Goal: Information Seeking & Learning: Compare options

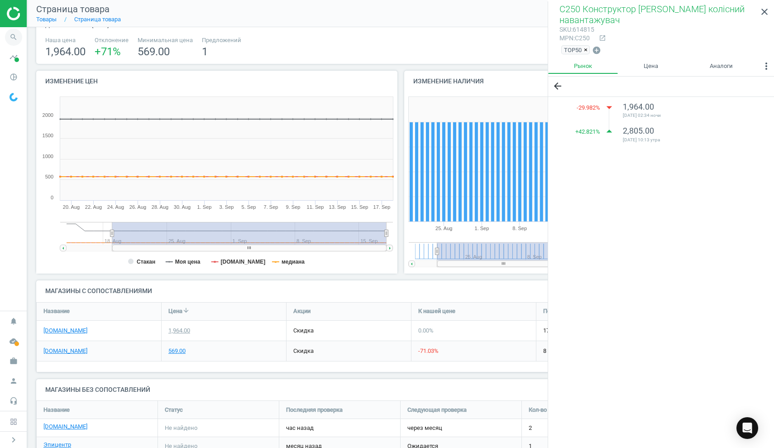
click at [12, 38] on icon "search" at bounding box center [13, 37] width 17 height 17
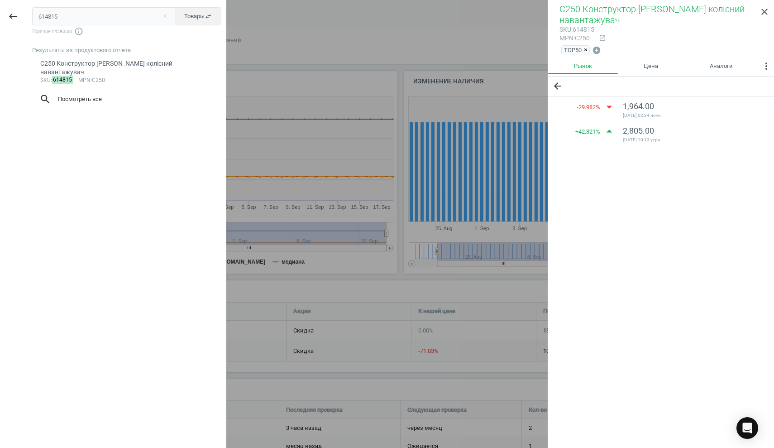
drag, startPoint x: 58, startPoint y: 15, endPoint x: 29, endPoint y: 12, distance: 29.1
click at [29, 12] on div "614815 close Товары swap_horiz Горячие главиши info_outline Результаты из проду…" at bounding box center [126, 225] width 200 height 448
type input "599966"
click at [74, 63] on div "Стретч-антистрес Goo Jit Zu [PERSON_NAME] чоловічок (123659)" at bounding box center [126, 68] width 173 height 18
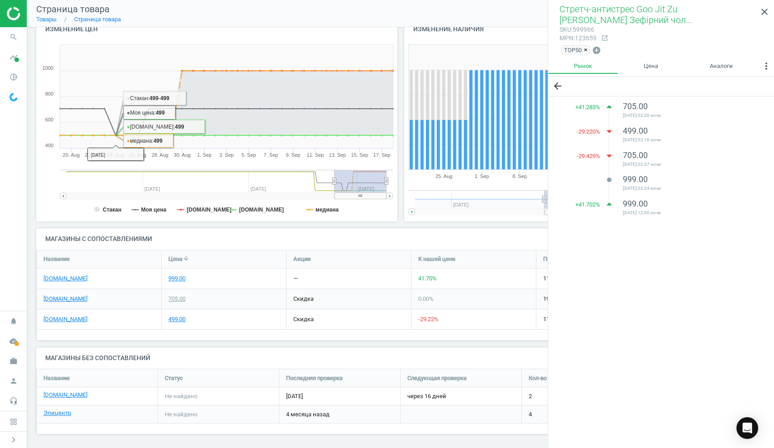
scroll to position [105, 0]
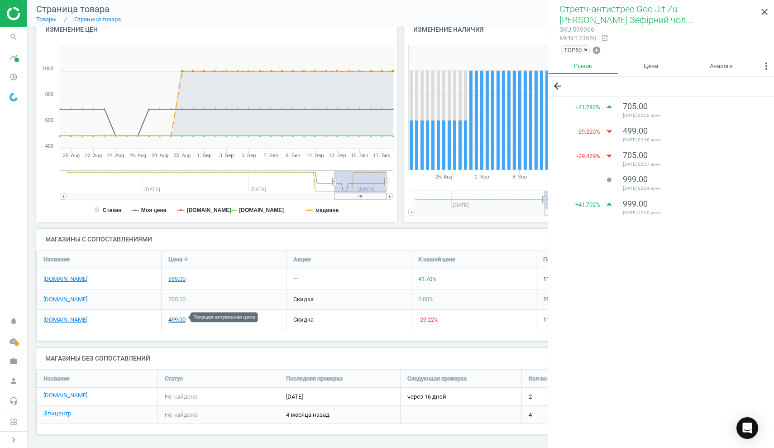
click at [181, 317] on div "499.00" at bounding box center [176, 320] width 17 height 8
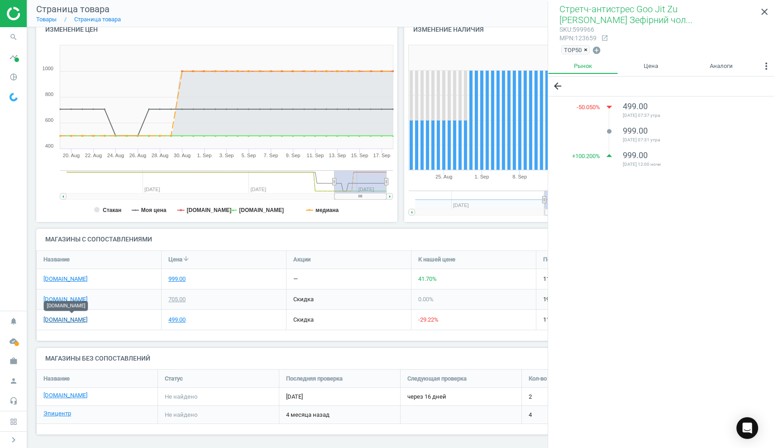
click at [87, 316] on link "[DOMAIN_NAME]" at bounding box center [65, 320] width 44 height 8
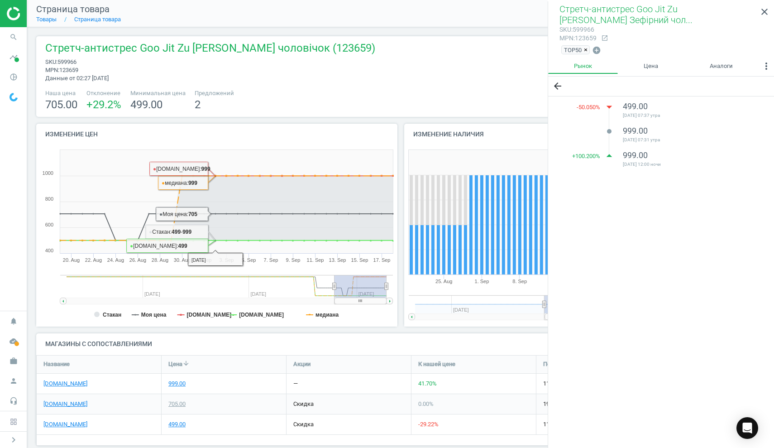
scroll to position [0, 0]
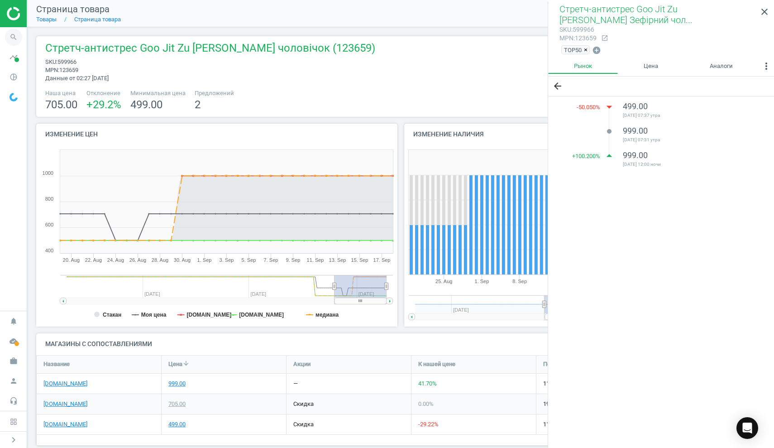
click at [10, 36] on icon "search" at bounding box center [13, 37] width 17 height 17
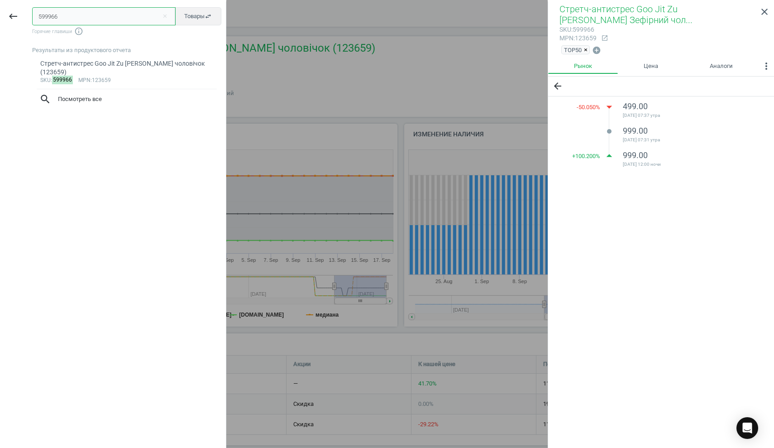
drag, startPoint x: 72, startPoint y: 14, endPoint x: 0, endPoint y: 11, distance: 71.6
click at [0, 11] on div "keyboard_backspace 599966 close Товары swap_horiz Горячие главиши info_outline …" at bounding box center [113, 225] width 226 height 448
paste input "5974"
type input "595974"
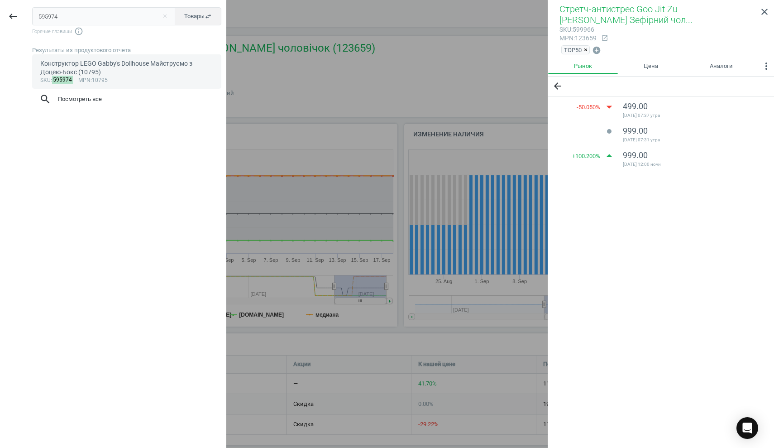
click at [63, 64] on div "Конструктор LEGO Gabby's Dollhouse Майструємо з Доцею-Бокс (10795)" at bounding box center [126, 68] width 173 height 18
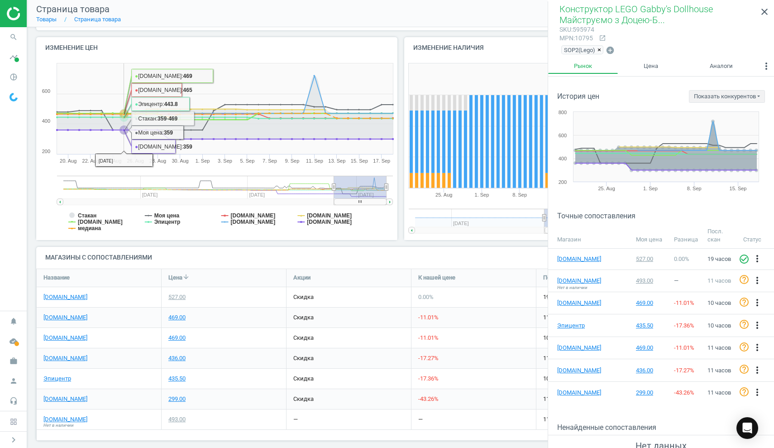
scroll to position [92, 0]
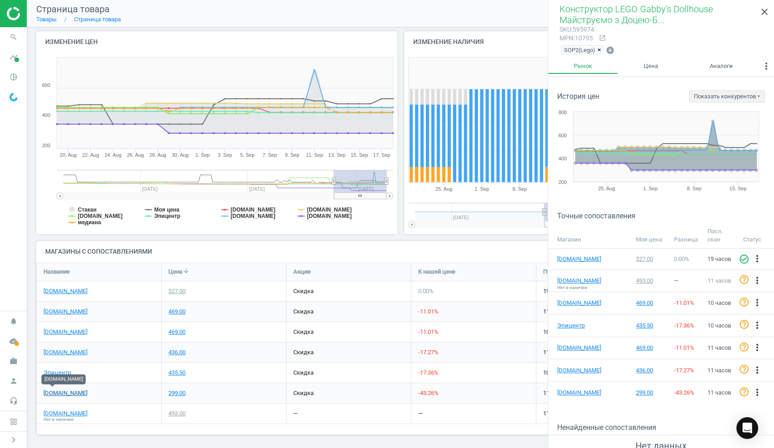
click at [56, 390] on link "[DOMAIN_NAME]" at bounding box center [65, 393] width 44 height 8
click at [13, 38] on icon "search" at bounding box center [13, 37] width 17 height 17
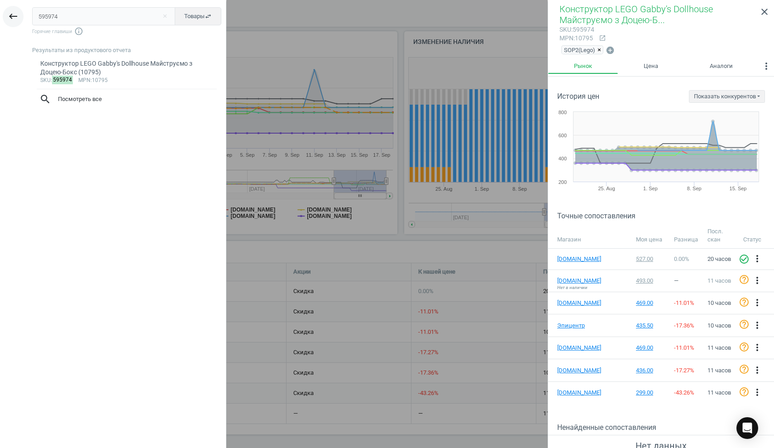
drag, startPoint x: 72, startPoint y: 17, endPoint x: 13, endPoint y: 9, distance: 59.0
click at [13, 9] on div "keyboard_backspace 595974 close Товары swap_horiz Горячие главиши info_outline …" at bounding box center [113, 225] width 226 height 448
type input "614726"
click at [76, 68] on div "85008 Конструктор Pantasy Original - Steampunk Парк Годинникова вежа в стилі ст…" at bounding box center [126, 68] width 173 height 18
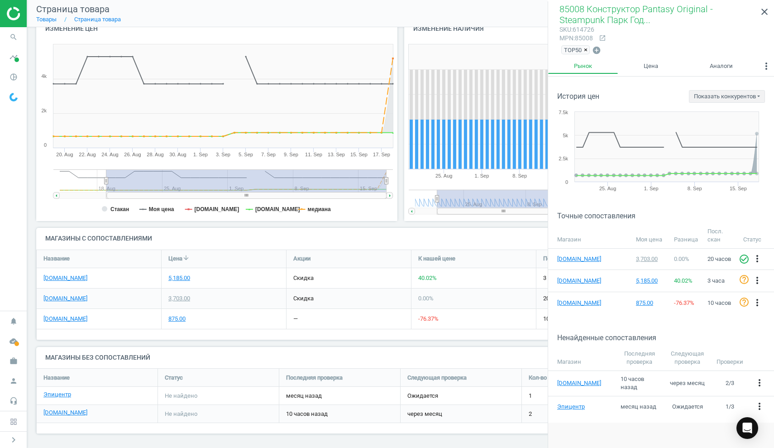
scroll to position [105, 0]
click at [67, 275] on link "[DOMAIN_NAME]" at bounding box center [65, 279] width 44 height 8
click at [62, 319] on link "[DOMAIN_NAME]" at bounding box center [65, 320] width 44 height 8
click at [187, 297] on div "3,703.00" at bounding box center [179, 299] width 22 height 8
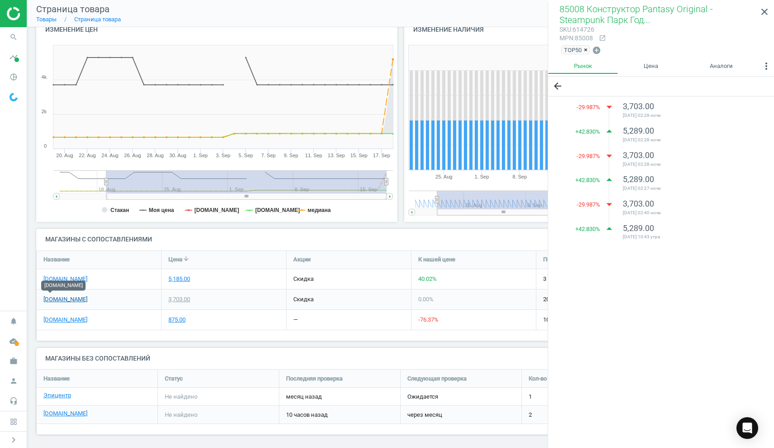
click at [50, 298] on link "[DOMAIN_NAME]" at bounding box center [65, 299] width 44 height 8
click at [15, 34] on icon "search" at bounding box center [13, 37] width 17 height 17
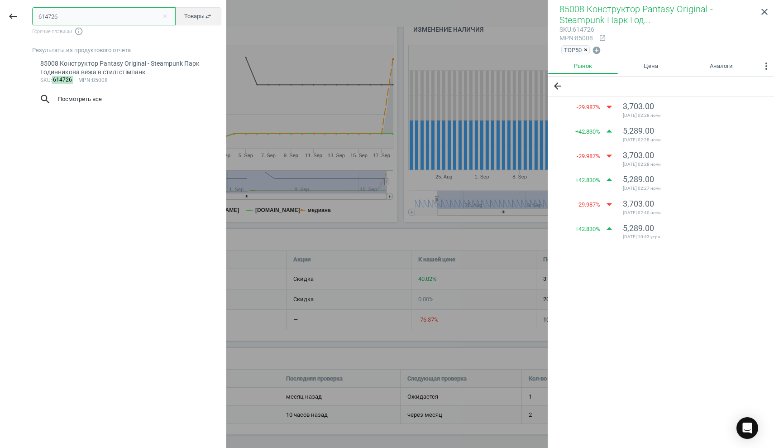
drag, startPoint x: 77, startPoint y: 17, endPoint x: 0, endPoint y: 6, distance: 77.3
click at [0, 6] on div "keyboard_backspace 614726 close Товары swap_horiz Горячие главиши info_outline …" at bounding box center [113, 225] width 226 height 448
paste input "05653"
type input "605653"
click at [87, 73] on div "Крісло Anda seat Kaiser 3 Grey fabric Size L (AD12YDC-L-01-G-PV/F)" at bounding box center [126, 68] width 173 height 18
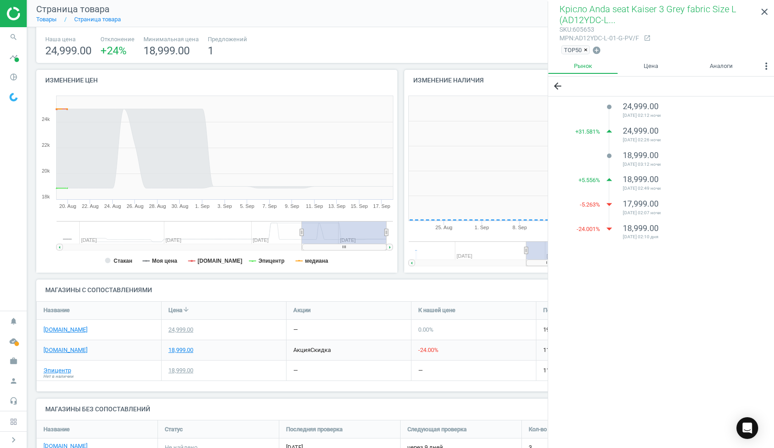
scroll to position [182, 178]
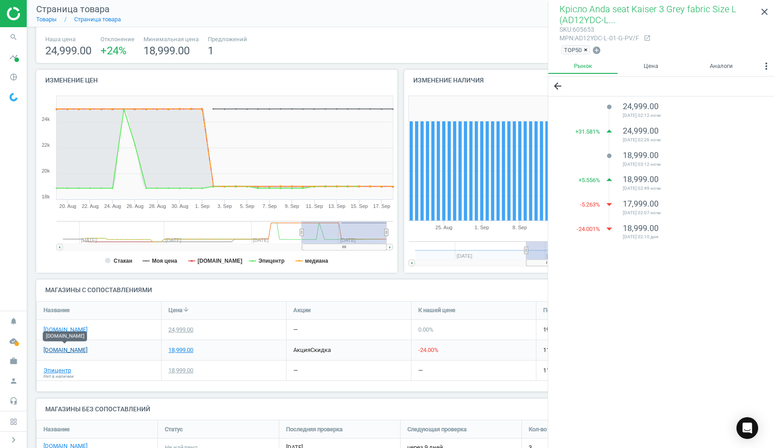
click at [62, 346] on link "[DOMAIN_NAME]" at bounding box center [65, 350] width 44 height 8
click at [43, 325] on div "[DOMAIN_NAME]" at bounding box center [99, 330] width 125 height 20
click at [54, 328] on link "[DOMAIN_NAME]" at bounding box center [65, 330] width 44 height 8
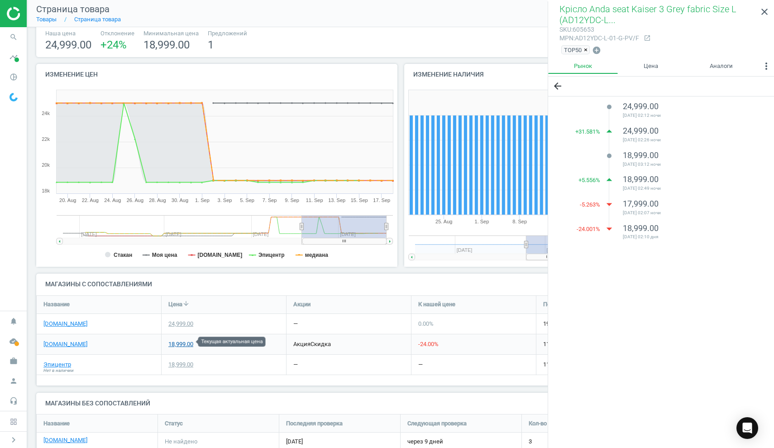
scroll to position [58, 0]
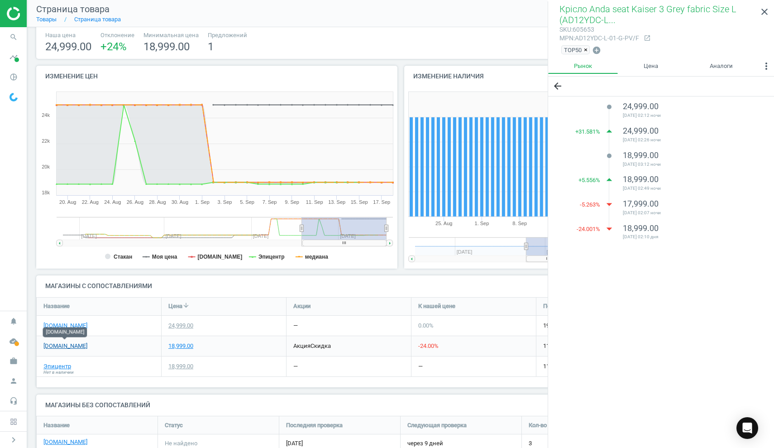
click at [70, 342] on link "[DOMAIN_NAME]" at bounding box center [65, 346] width 44 height 8
click at [10, 37] on icon "search" at bounding box center [13, 37] width 17 height 17
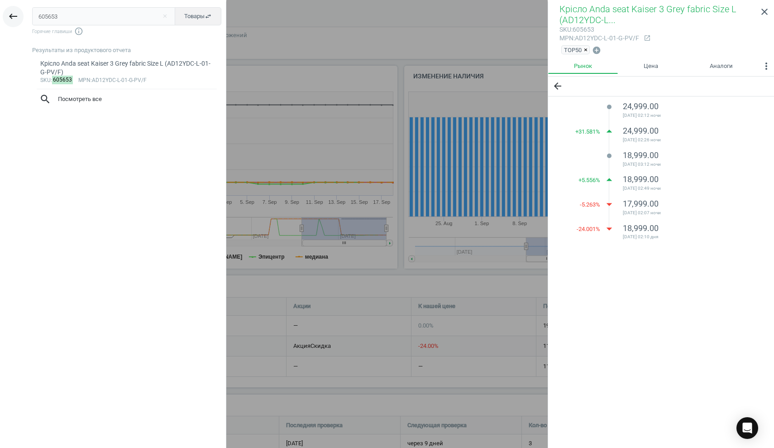
drag, startPoint x: 96, startPoint y: 19, endPoint x: 14, endPoint y: 17, distance: 81.1
click at [15, 17] on div "keyboard_backspace 605653 close Товары swap_horiz Горячие главиши info_outline …" at bounding box center [113, 225] width 226 height 448
type input "582768"
click at [75, 65] on div "Конструктор LEGO Technic Гусеничний підйомний кран Liebherr LR 13000 (42146)" at bounding box center [126, 68] width 173 height 18
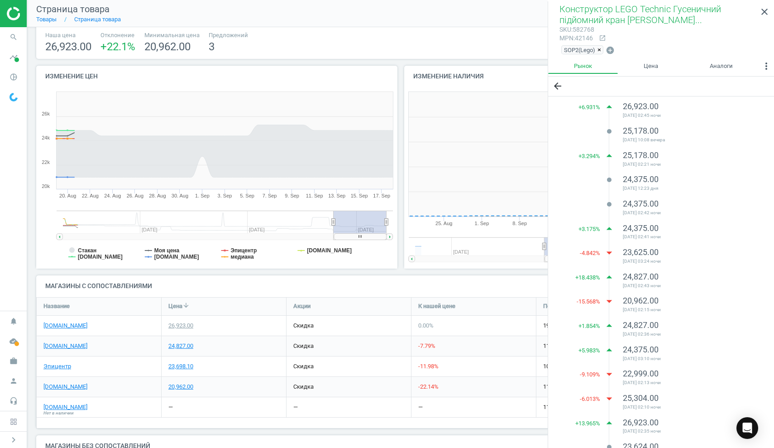
scroll to position [182, 178]
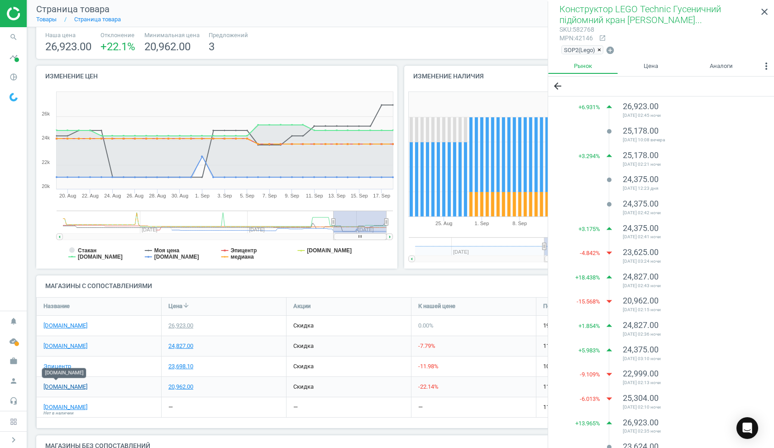
click at [58, 383] on link "[DOMAIN_NAME]" at bounding box center [65, 387] width 44 height 8
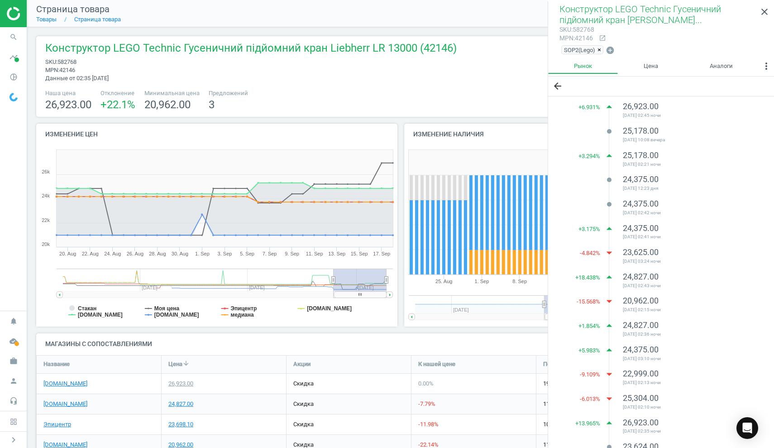
scroll to position [0, 0]
click at [14, 38] on icon "search" at bounding box center [13, 37] width 17 height 17
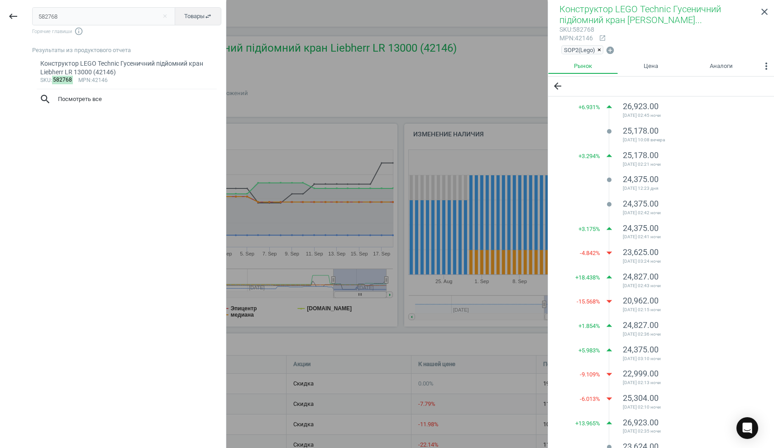
drag, startPoint x: 77, startPoint y: 22, endPoint x: 0, endPoint y: 12, distance: 78.1
click at [0, 12] on div "keyboard_backspace 582768 close Товары swap_horiz Горячие главиши info_outline …" at bounding box center [113, 225] width 226 height 448
type input "578496"
click at [73, 58] on link "Конструктор ​LEGO Technic PEUGEOT 9X8 24H Le Mans Hybrid Hypercar (42156) sku :…" at bounding box center [126, 71] width 189 height 34
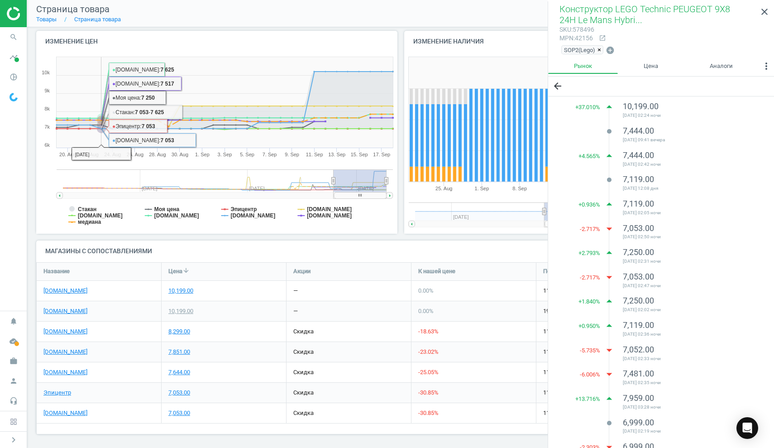
scroll to position [92, 0]
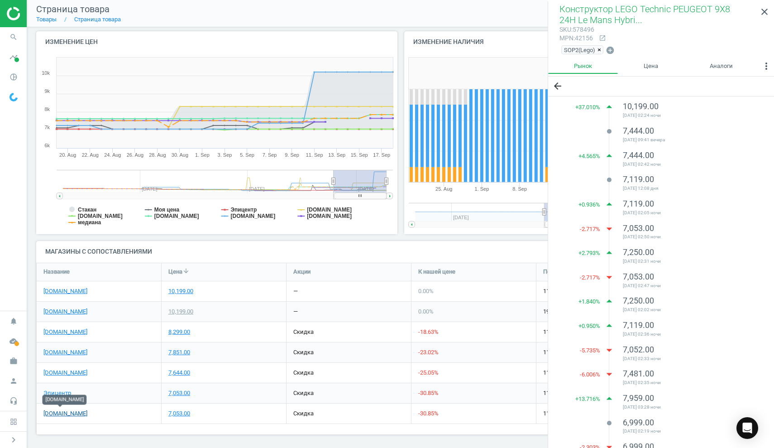
click at [71, 409] on link "[DOMAIN_NAME]" at bounding box center [65, 413] width 44 height 8
click at [10, 36] on icon "search" at bounding box center [13, 37] width 17 height 17
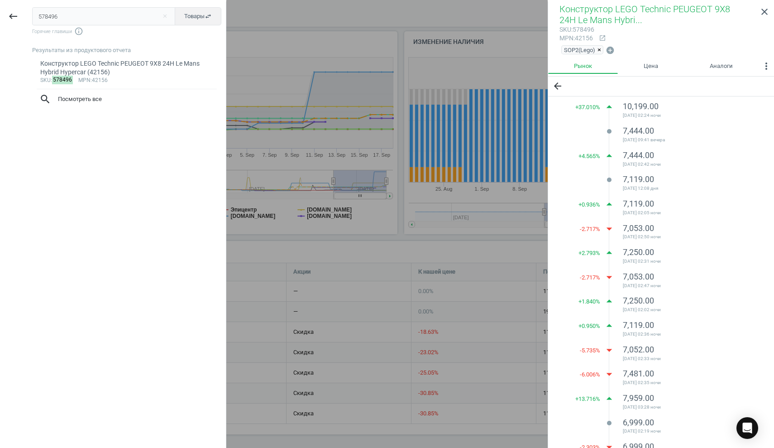
drag, startPoint x: 66, startPoint y: 19, endPoint x: 1, endPoint y: 18, distance: 65.2
click at [3, 16] on div "keyboard_backspace 578496 close Товары swap_horiz Горячие главиши info_outline …" at bounding box center [113, 225] width 226 height 448
type input "614815"
click at [118, 77] on div "sku : 614815 mpn :С250" at bounding box center [126, 80] width 173 height 7
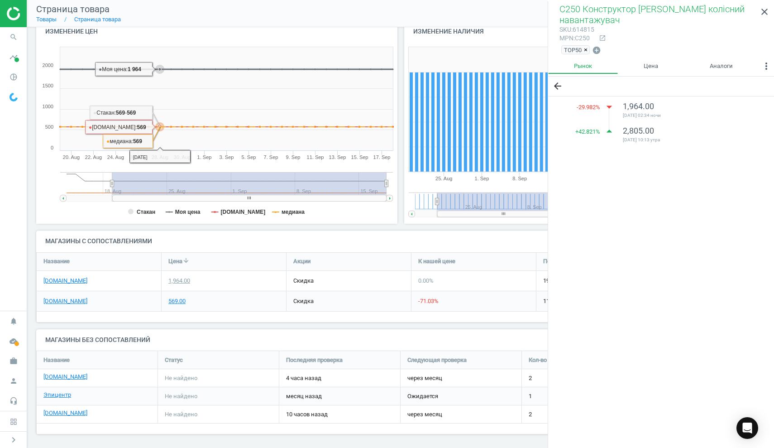
scroll to position [102, 0]
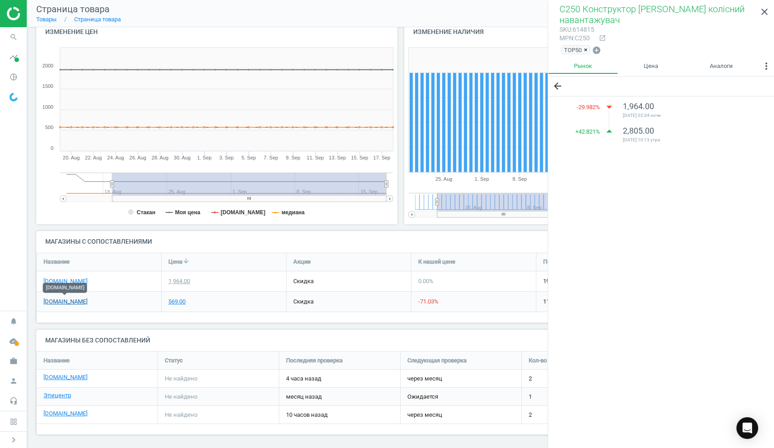
click at [72, 298] on link "[DOMAIN_NAME]" at bounding box center [65, 301] width 44 height 8
click at [50, 279] on link "[DOMAIN_NAME]" at bounding box center [65, 281] width 44 height 8
click at [14, 36] on icon "search" at bounding box center [13, 37] width 17 height 17
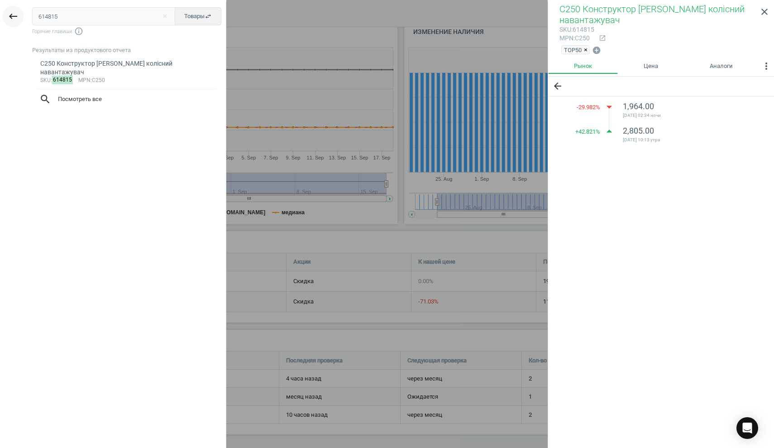
drag, startPoint x: 62, startPoint y: 18, endPoint x: 18, endPoint y: 14, distance: 43.6
click at [18, 14] on div "keyboard_backspace 614815 close Товары swap_horiz Горячие главиши info_outline …" at bounding box center [113, 225] width 226 height 448
type input "602928"
click at [89, 64] on div "Фігурка Funko Pop Disney Стіч з укулеле (76786)" at bounding box center [126, 63] width 173 height 9
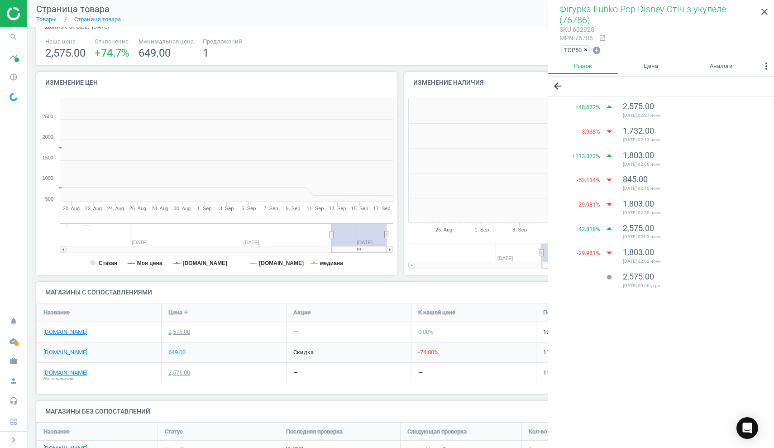
scroll to position [182, 178]
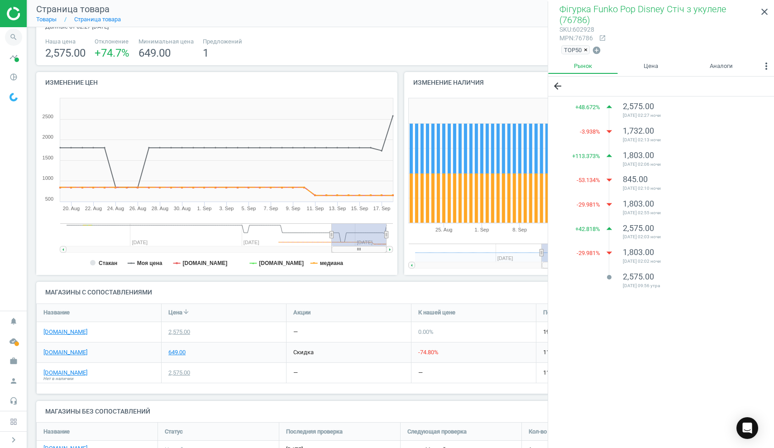
click at [15, 37] on icon "search" at bounding box center [13, 37] width 17 height 17
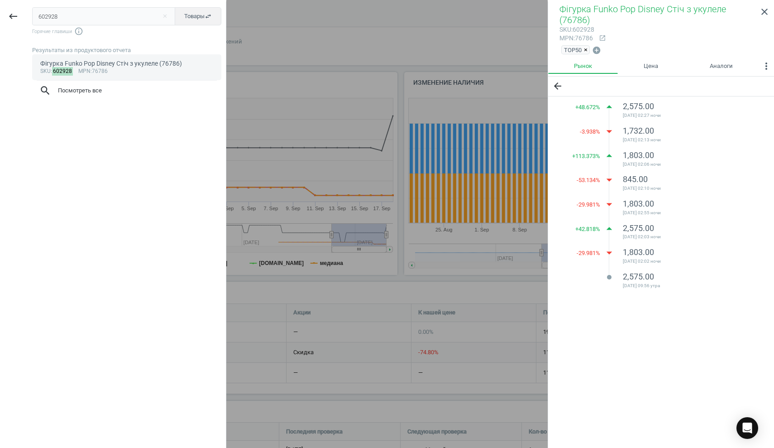
click at [91, 71] on span "mpn" at bounding box center [84, 71] width 12 height 6
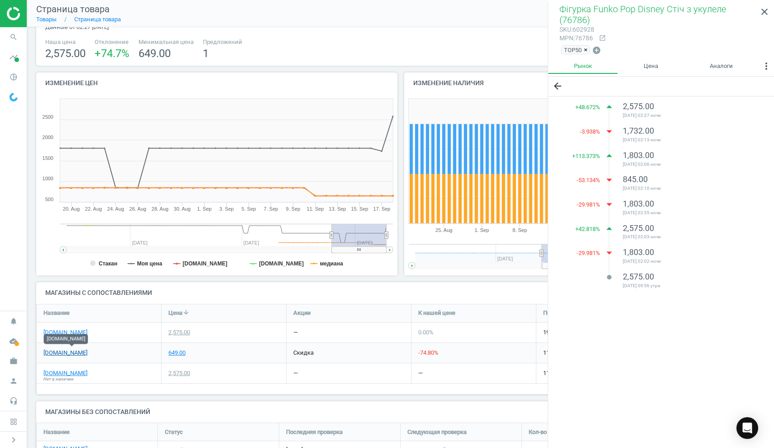
scroll to position [51, 0]
click at [70, 349] on link "[DOMAIN_NAME]" at bounding box center [65, 353] width 44 height 8
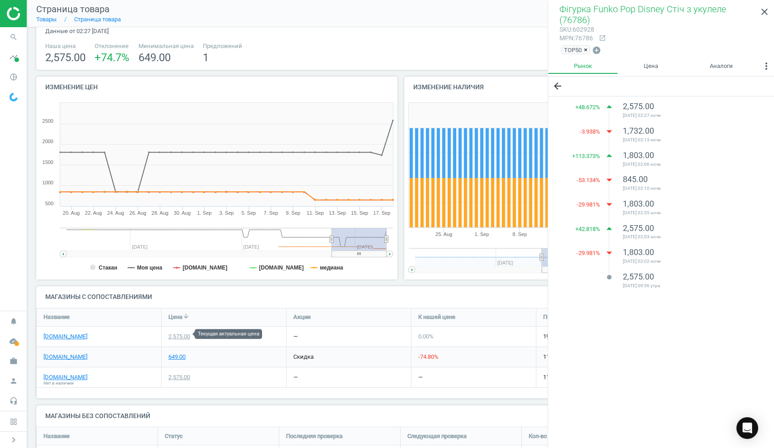
click at [180, 336] on div "2,575.00" at bounding box center [179, 336] width 22 height 8
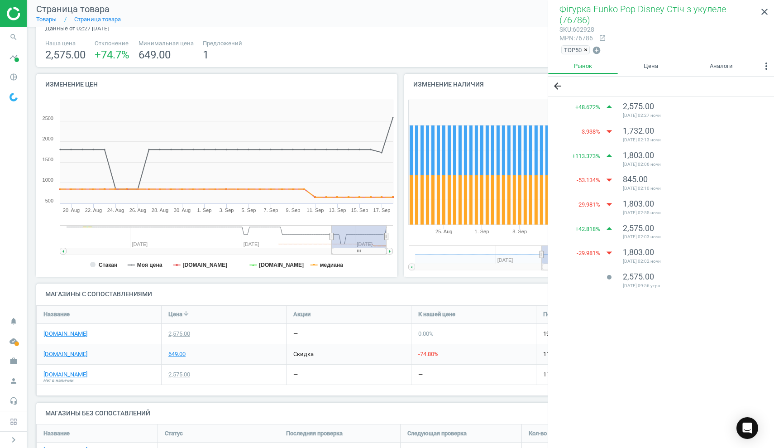
scroll to position [50, 0]
click at [185, 331] on div "2,575.00" at bounding box center [179, 333] width 22 height 8
click at [55, 332] on link "[DOMAIN_NAME]" at bounding box center [65, 333] width 44 height 8
click at [14, 37] on icon "search" at bounding box center [13, 37] width 17 height 17
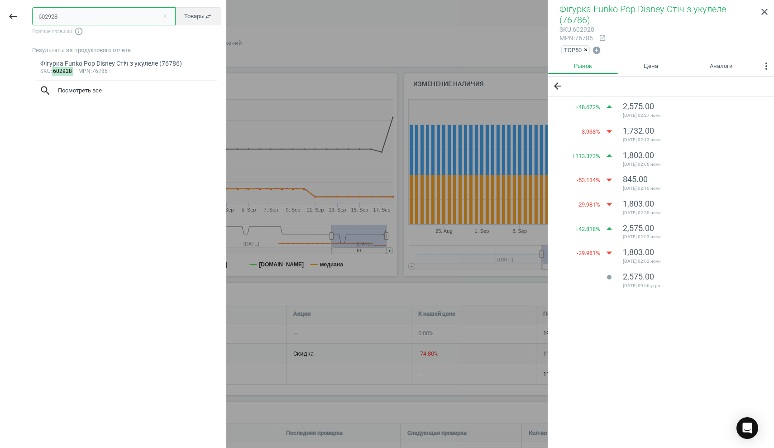
drag, startPoint x: 71, startPoint y: 16, endPoint x: 0, endPoint y: 14, distance: 71.1
click at [0, 14] on div "keyboard_backspace 602928 close Товары swap_horiz Горячие главиши info_outline …" at bounding box center [113, 225] width 226 height 448
paste input "7616"
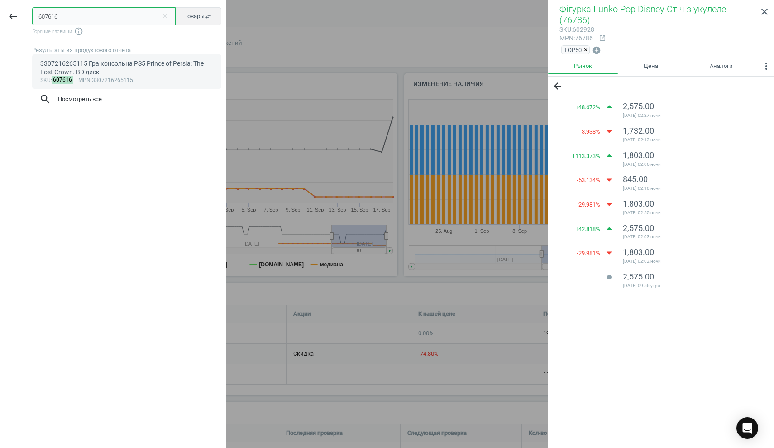
type input "607616"
click at [106, 78] on div "sku : 607616 mpn :3307216265115" at bounding box center [126, 80] width 173 height 7
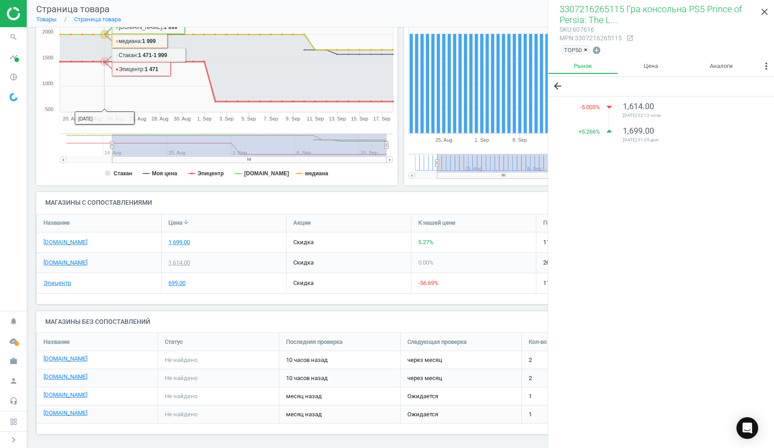
scroll to position [141, 0]
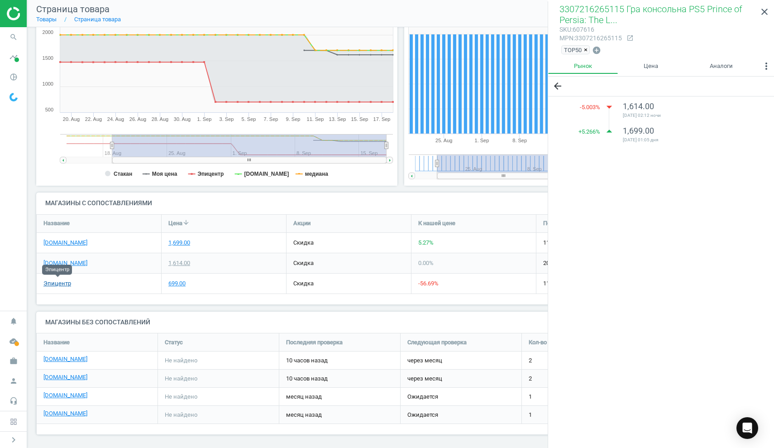
click at [58, 283] on link "Эпицентр" at bounding box center [57, 283] width 28 height 8
click at [60, 282] on link "Эпицентр" at bounding box center [57, 283] width 28 height 8
click at [67, 240] on link "[DOMAIN_NAME]" at bounding box center [65, 243] width 44 height 8
click at [52, 262] on link "[DOMAIN_NAME]" at bounding box center [65, 263] width 44 height 8
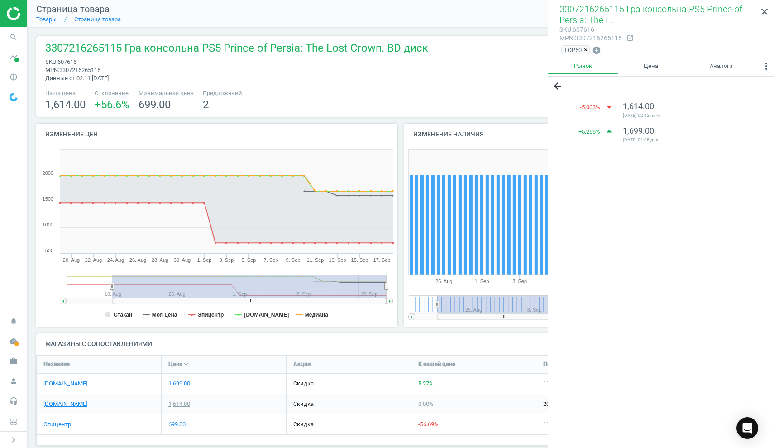
scroll to position [0, 0]
click at [8, 39] on icon "search" at bounding box center [13, 37] width 17 height 17
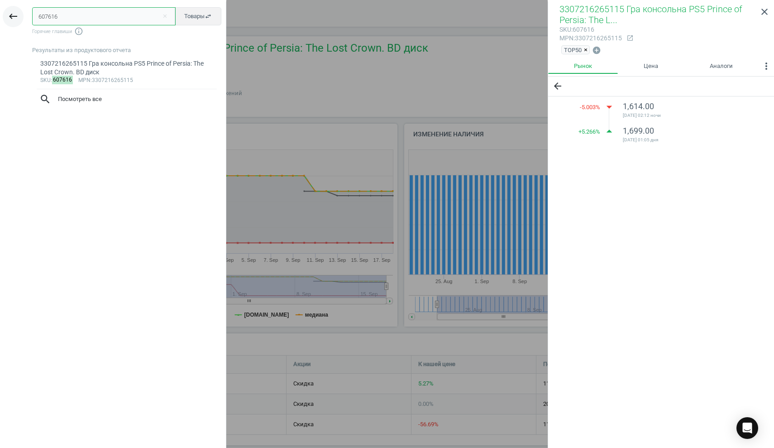
drag, startPoint x: 62, startPoint y: 16, endPoint x: 15, endPoint y: 13, distance: 47.7
click at [15, 13] on div "keyboard_backspace 607616 close Товары swap_horiz Горячие главиши info_outline …" at bounding box center [113, 225] width 226 height 448
paste input "3875"
type input "603875"
click at [93, 63] on div "Робот-трансформер Tobot S5 P (301152)" at bounding box center [126, 63] width 173 height 9
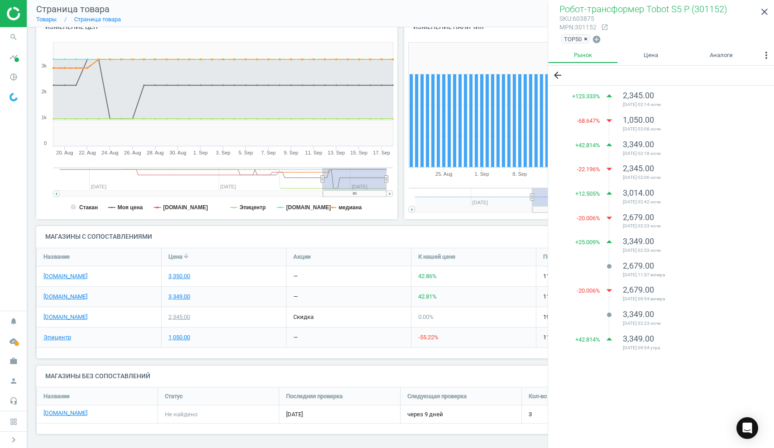
scroll to position [107, 0]
click at [49, 336] on link "Эпицентр" at bounding box center [57, 338] width 28 height 8
click at [178, 275] on div "3,350.00" at bounding box center [179, 277] width 22 height 8
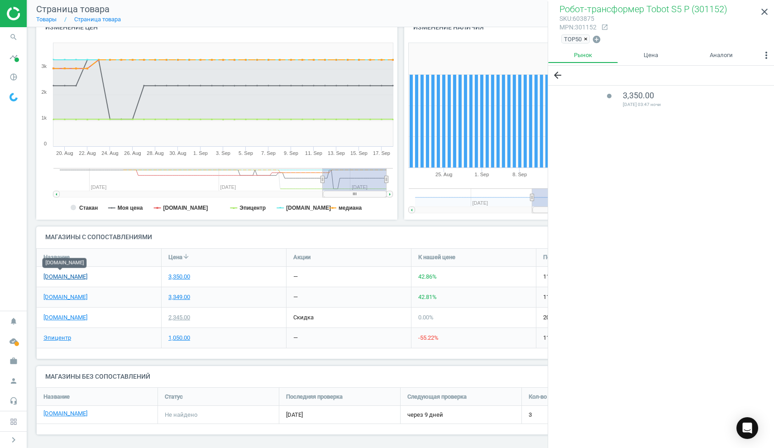
click at [71, 273] on link "[DOMAIN_NAME]" at bounding box center [65, 277] width 44 height 8
click at [67, 295] on link "[DOMAIN_NAME]" at bounding box center [65, 297] width 44 height 8
click at [53, 316] on link "[DOMAIN_NAME]" at bounding box center [65, 317] width 44 height 8
click at [11, 34] on icon "search" at bounding box center [13, 37] width 17 height 17
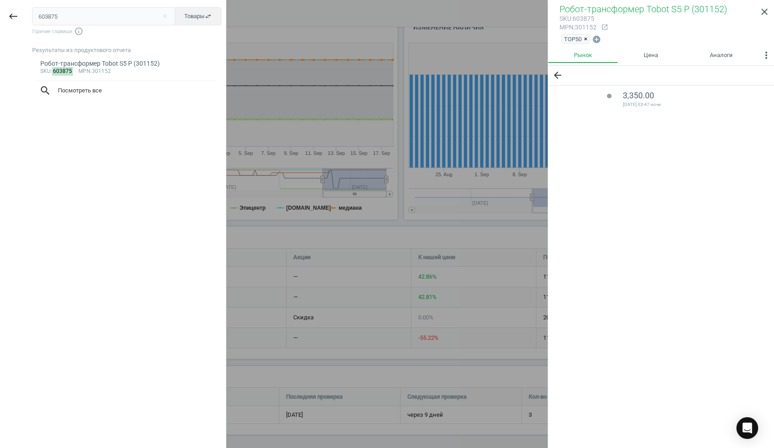
drag, startPoint x: 73, startPoint y: 13, endPoint x: 0, endPoint y: 11, distance: 72.9
click at [0, 11] on div "keyboard_backspace 603875 close Товары swap_horiz Горячие главиши info_outline …" at bounding box center [113, 225] width 226 height 448
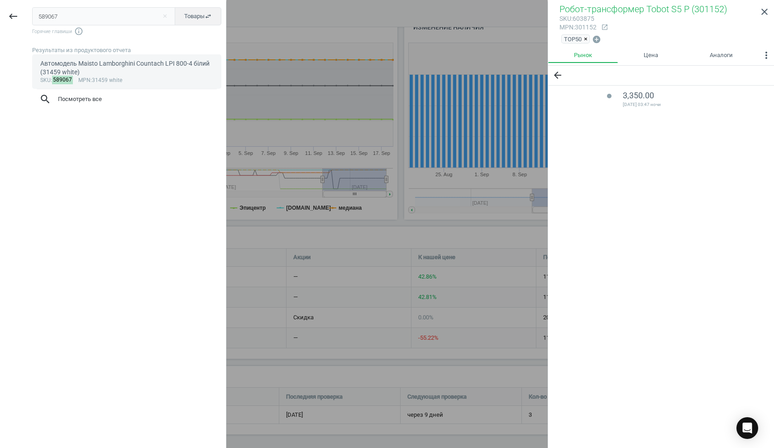
type input "589067"
click at [86, 64] on div "Автомодель Maisto Lamborghini Countach LPI 800-4 білий (31459 white)" at bounding box center [126, 68] width 173 height 18
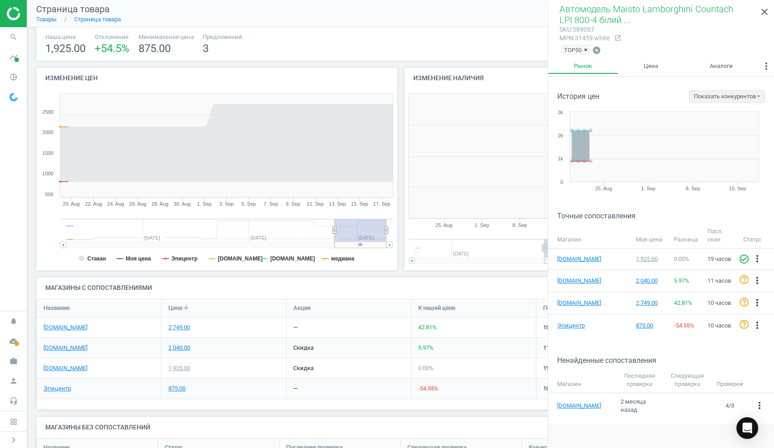
scroll to position [182, 178]
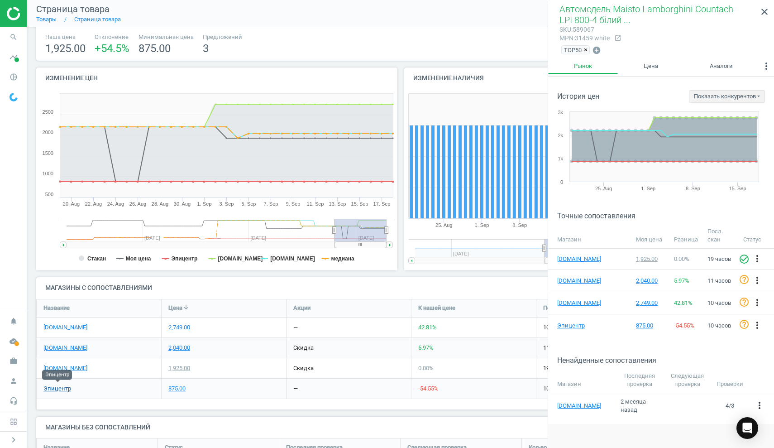
click at [60, 385] on link "Эпицентр" at bounding box center [57, 388] width 28 height 8
click at [181, 367] on div "1,925.00" at bounding box center [179, 369] width 22 height 8
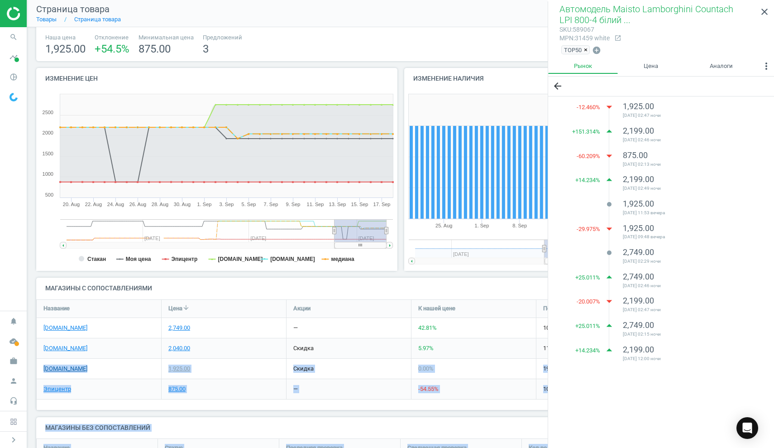
scroll to position [57, 0]
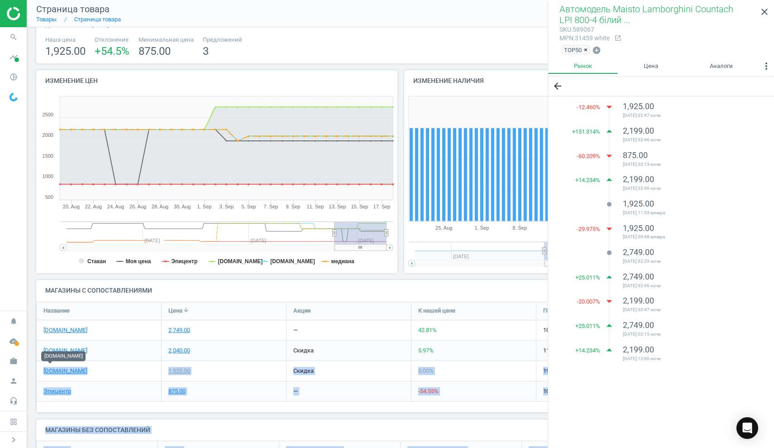
click at [48, 364] on div "[DOMAIN_NAME]" at bounding box center [99, 371] width 125 height 20
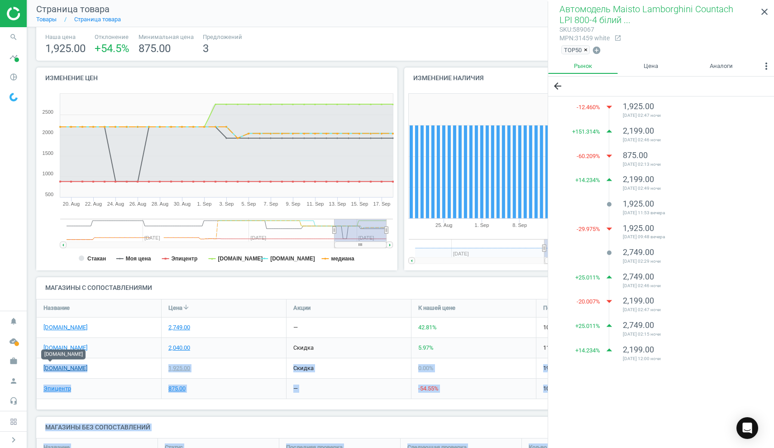
scroll to position [54, 0]
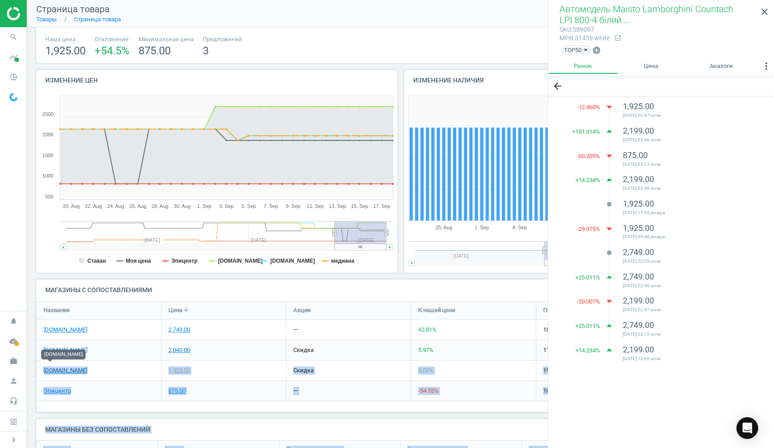
click at [47, 366] on link "[DOMAIN_NAME]" at bounding box center [65, 370] width 44 height 8
click at [63, 347] on link "[DOMAIN_NAME]" at bounding box center [65, 350] width 44 height 8
